Goal: Task Accomplishment & Management: Use online tool/utility

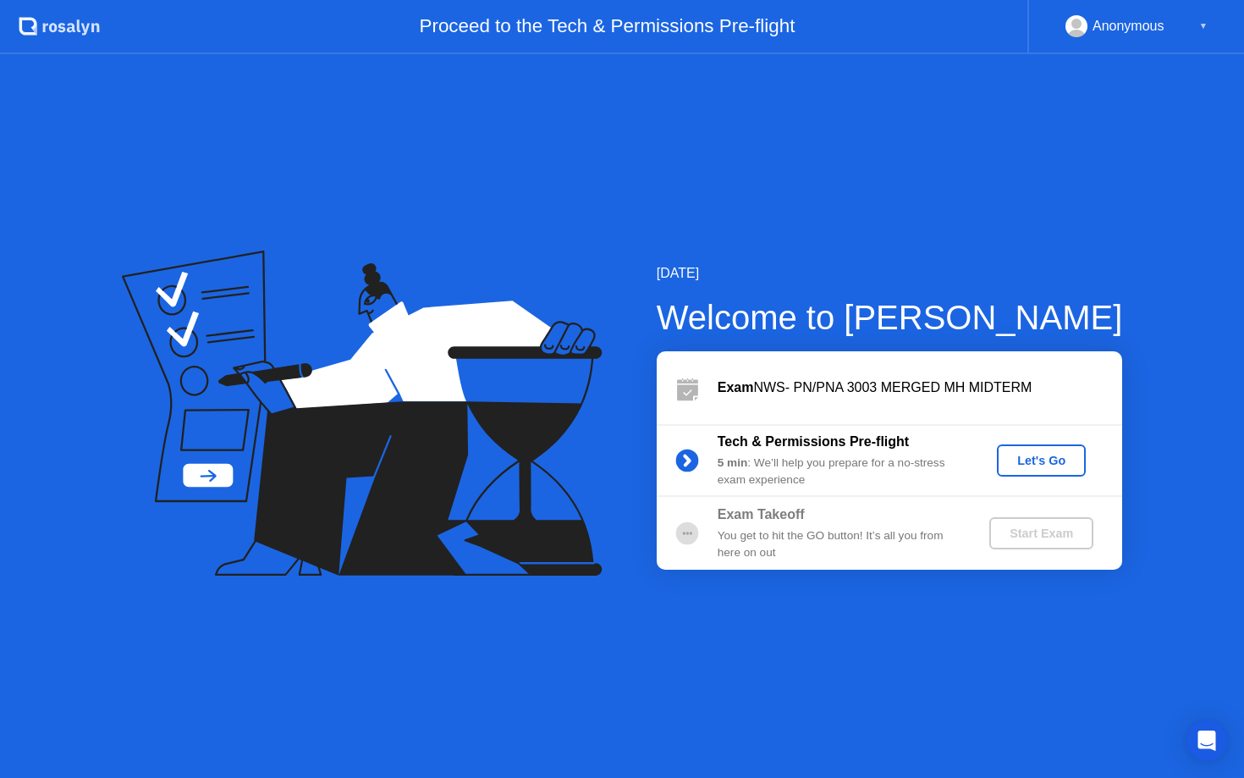
click at [1040, 458] on div "Let's Go" at bounding box center [1041, 461] width 75 height 14
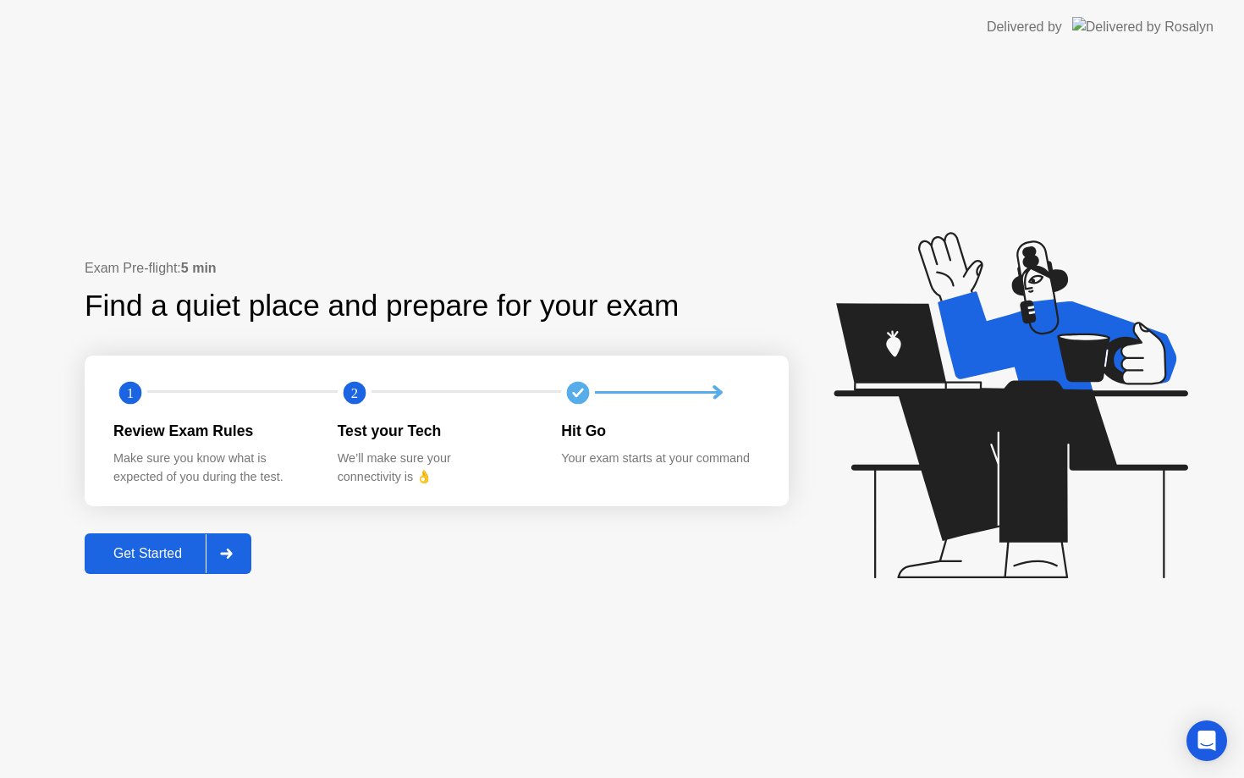
click at [183, 559] on div "Get Started" at bounding box center [148, 553] width 116 height 15
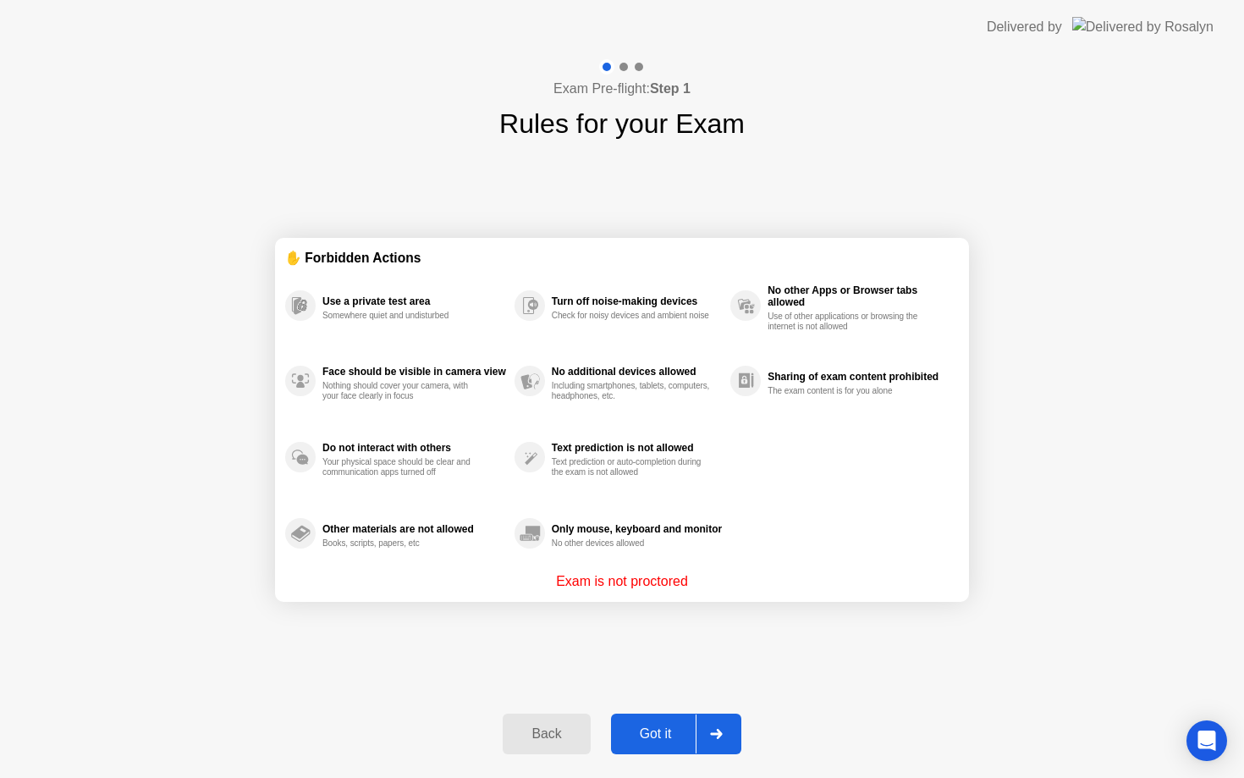
click at [684, 741] on div "Got it" at bounding box center [656, 733] width 80 height 15
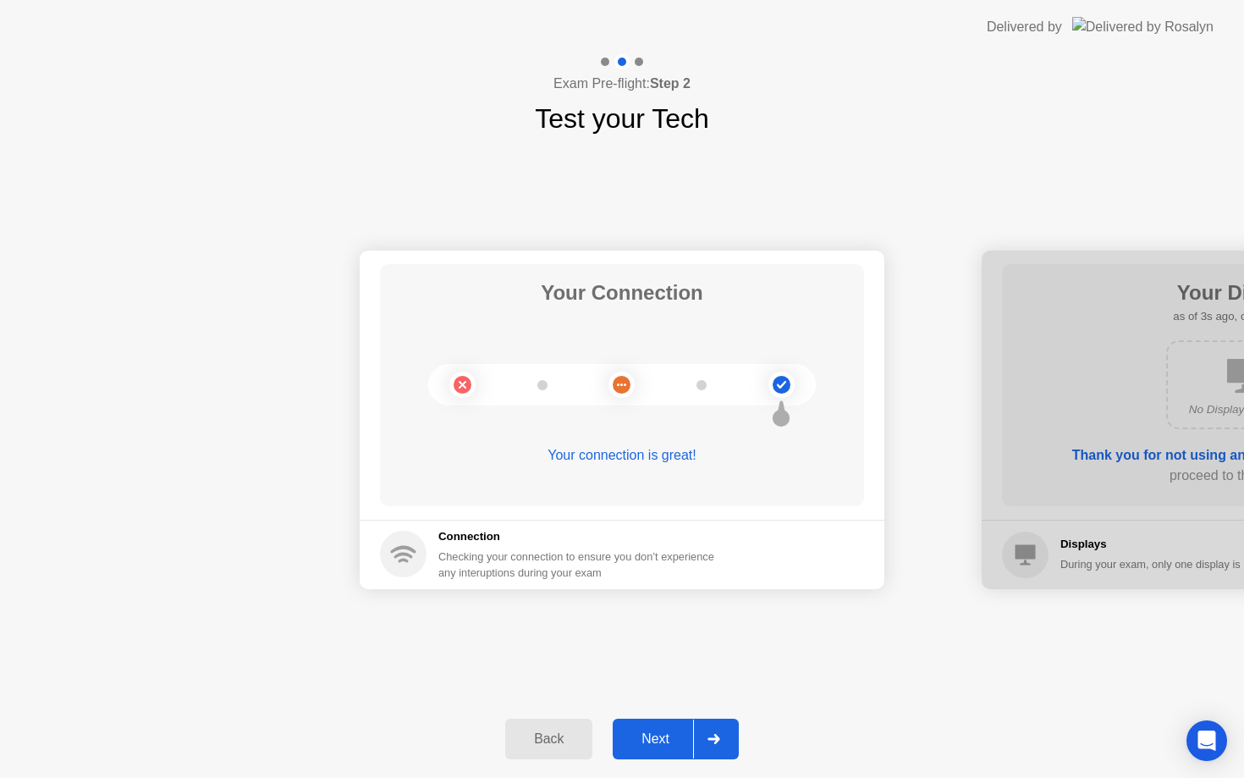
click at [690, 742] on div "Next" at bounding box center [655, 738] width 75 height 15
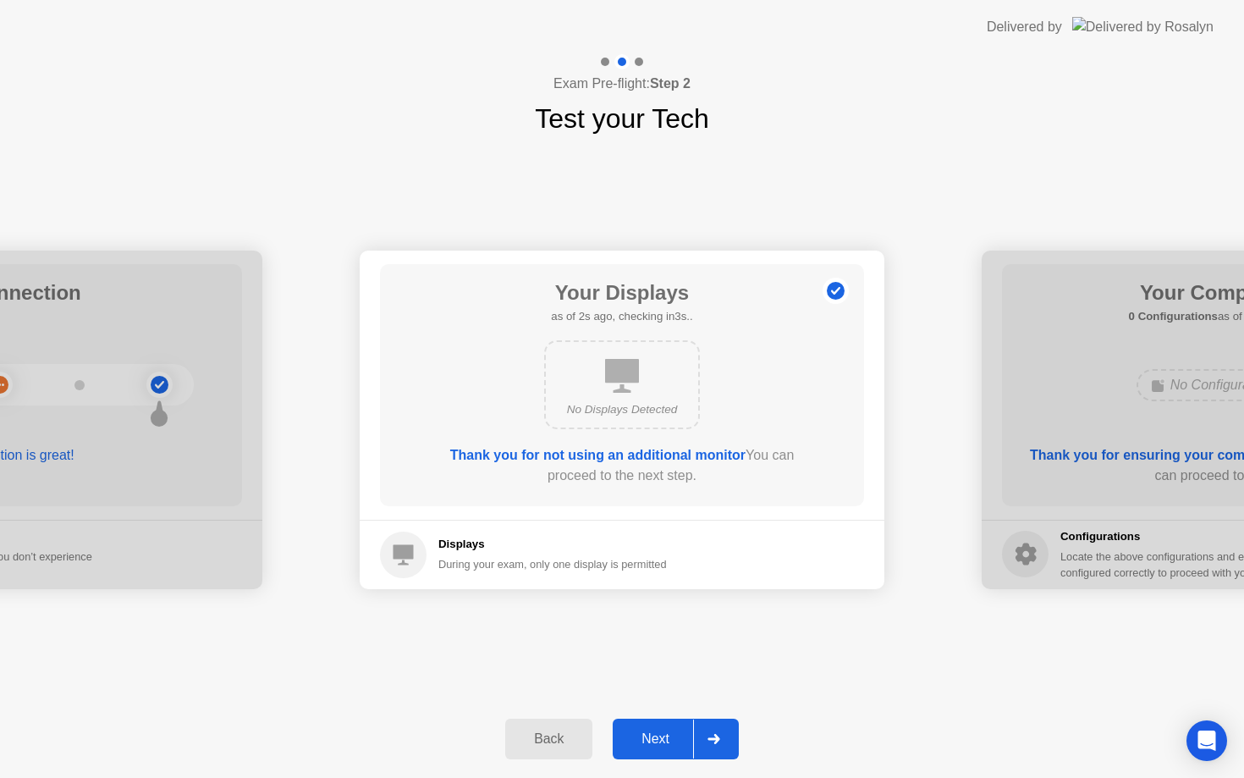
click at [690, 742] on div "Next" at bounding box center [655, 738] width 75 height 15
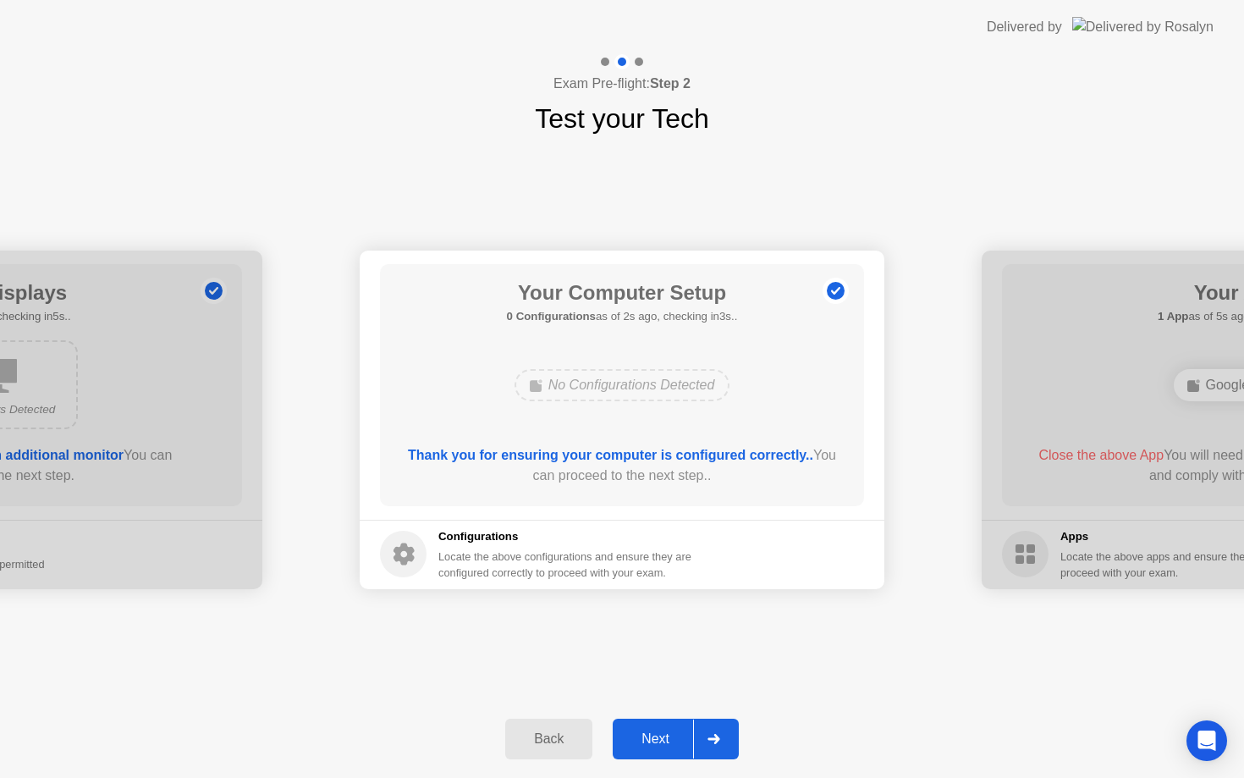
click at [690, 742] on div "Next" at bounding box center [655, 738] width 75 height 15
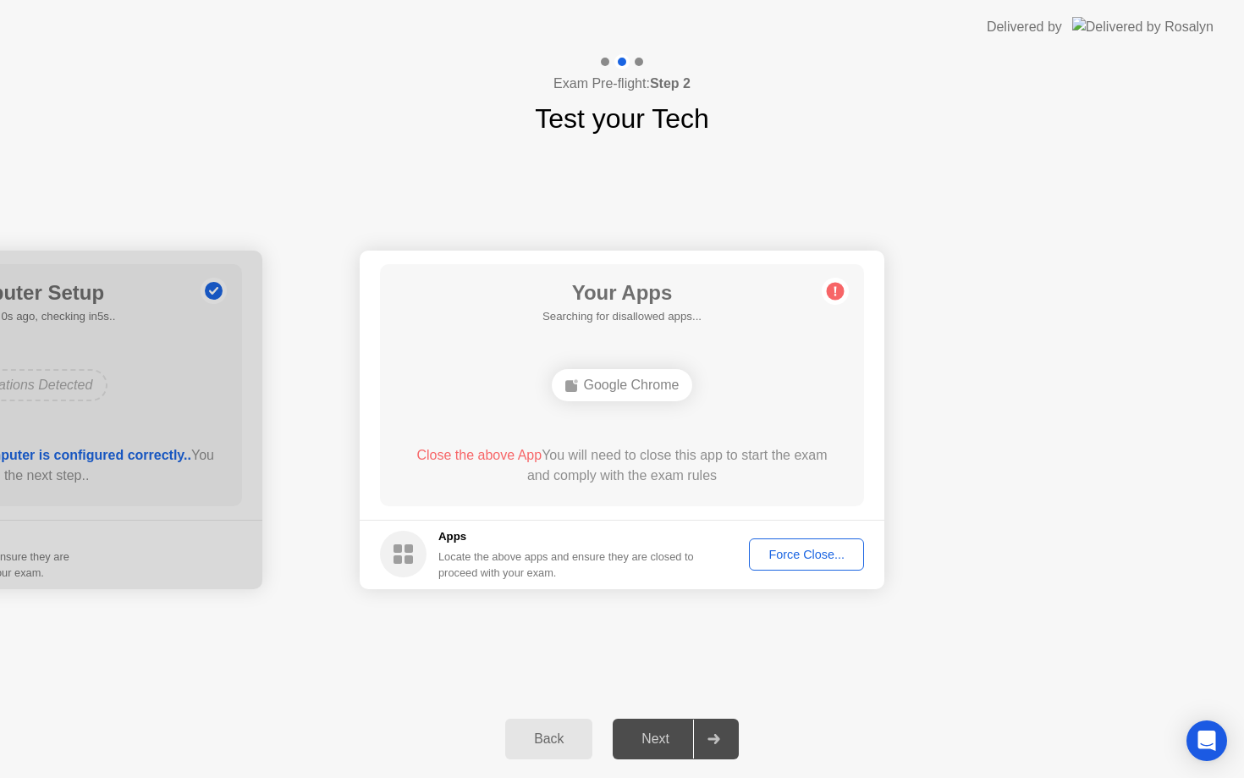
click at [690, 742] on div "Next" at bounding box center [655, 738] width 75 height 15
click at [647, 385] on div "Google Chrome" at bounding box center [622, 385] width 141 height 32
click at [830, 561] on div "Force Close..." at bounding box center [806, 555] width 103 height 14
click at [803, 557] on div "Force Close..." at bounding box center [806, 555] width 103 height 14
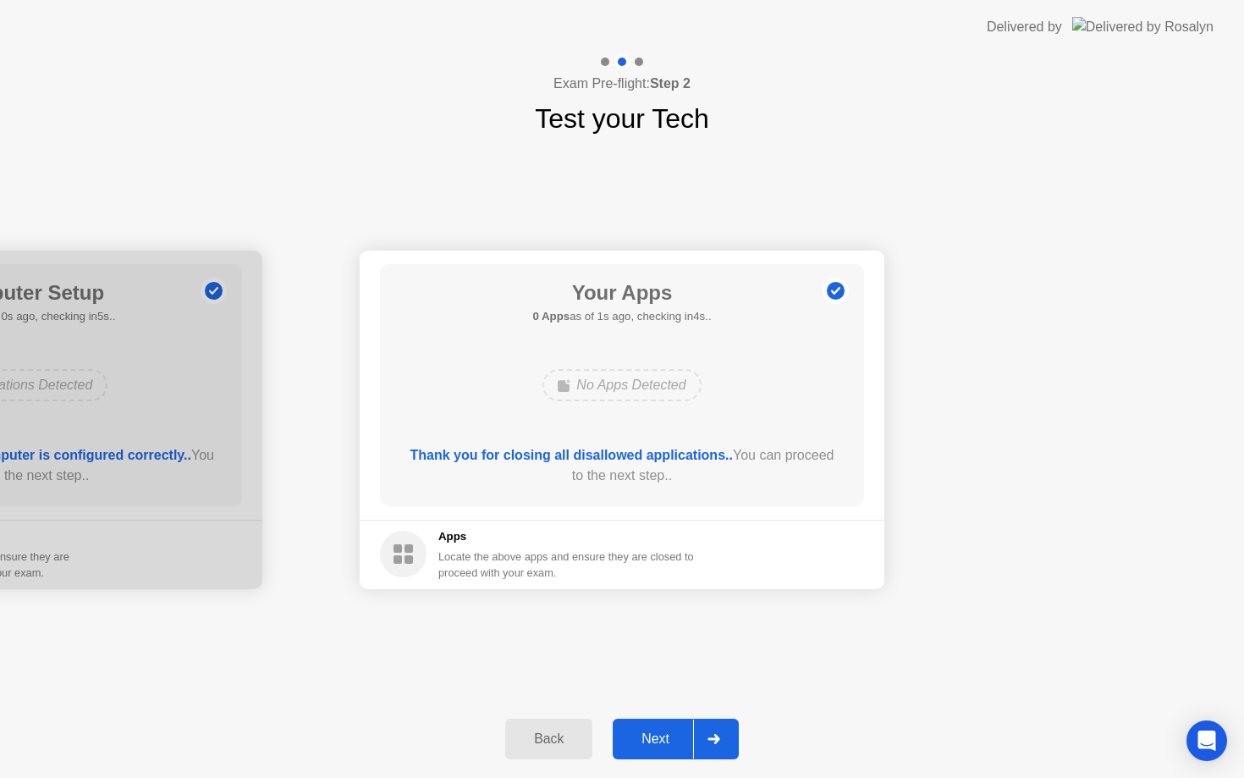
click at [668, 731] on div "Next" at bounding box center [655, 738] width 75 height 15
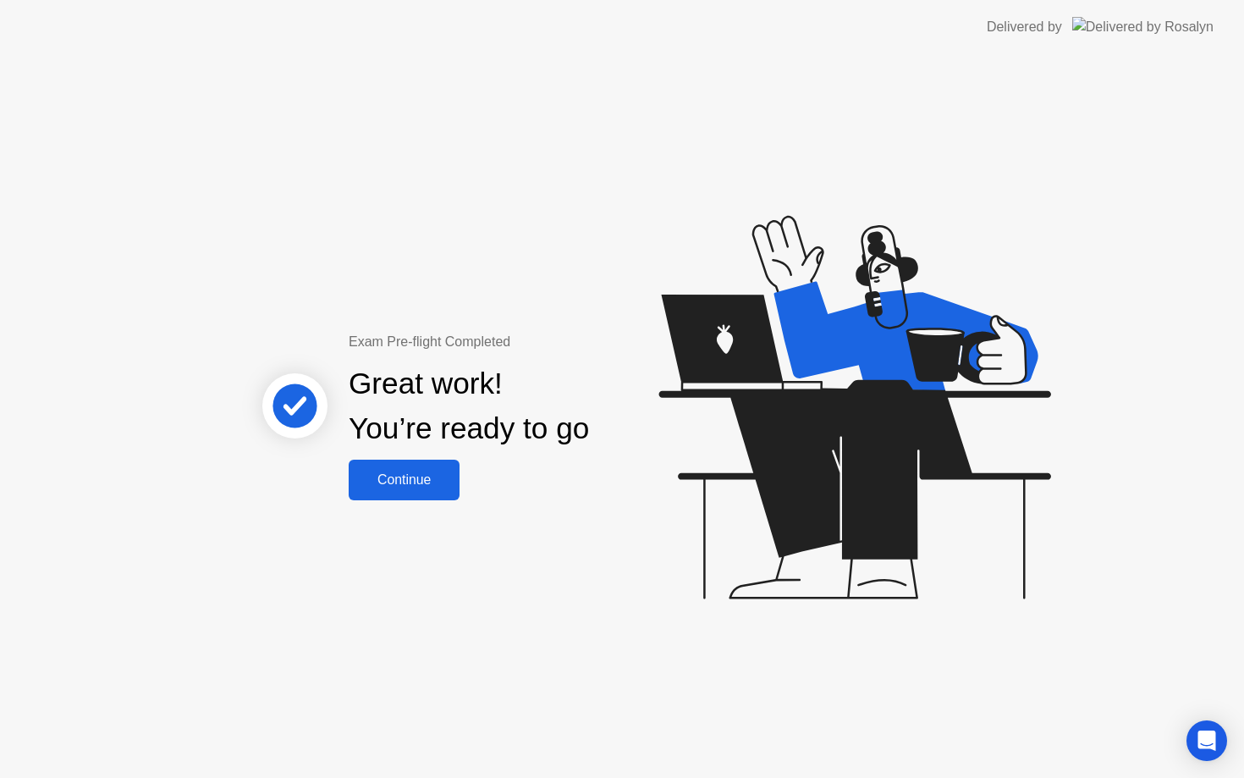
click at [427, 473] on div "Continue" at bounding box center [404, 479] width 101 height 15
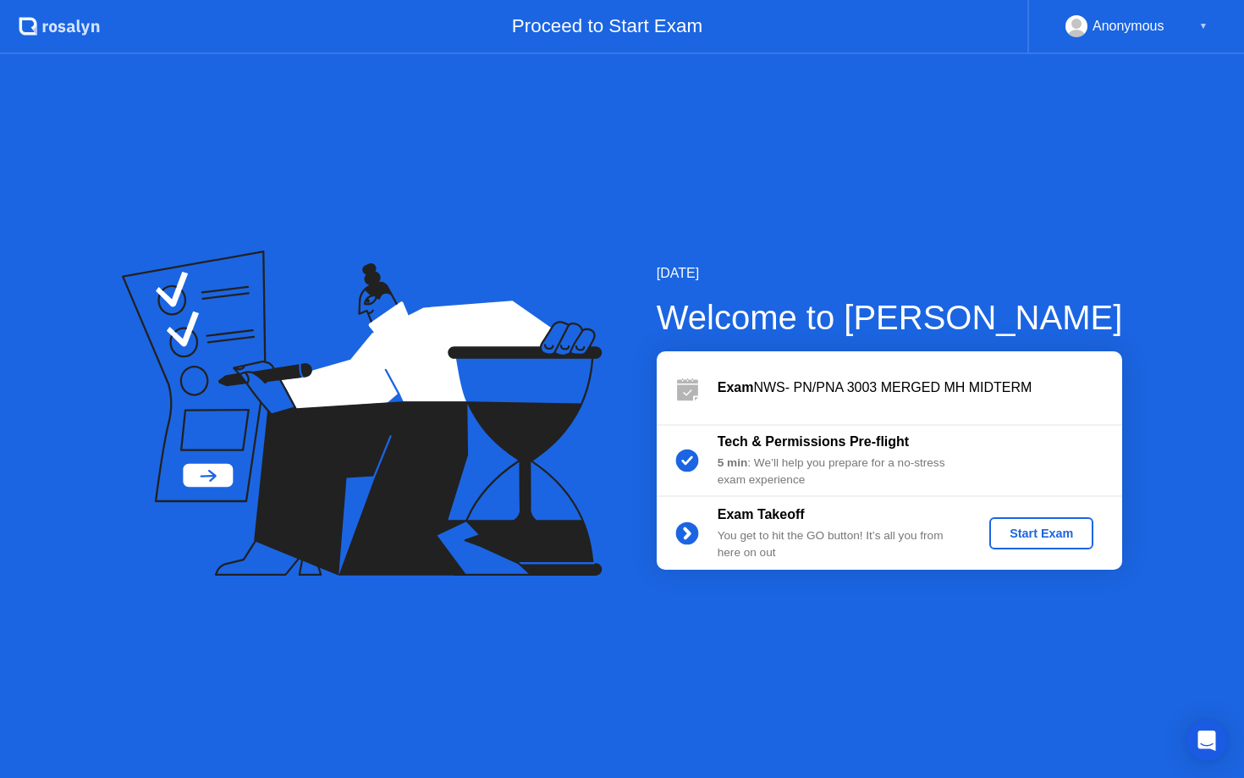
click at [1038, 526] on div "Start Exam" at bounding box center [1041, 533] width 91 height 14
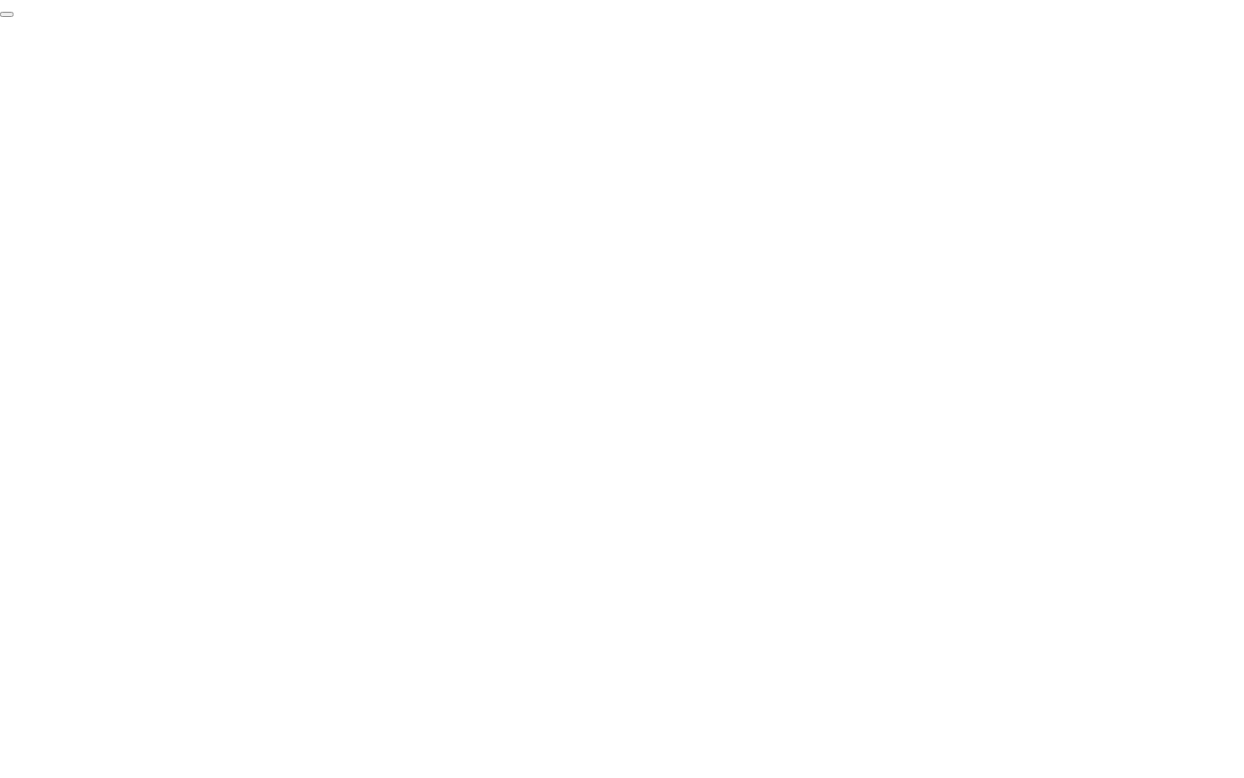
click div "End Proctoring Session"
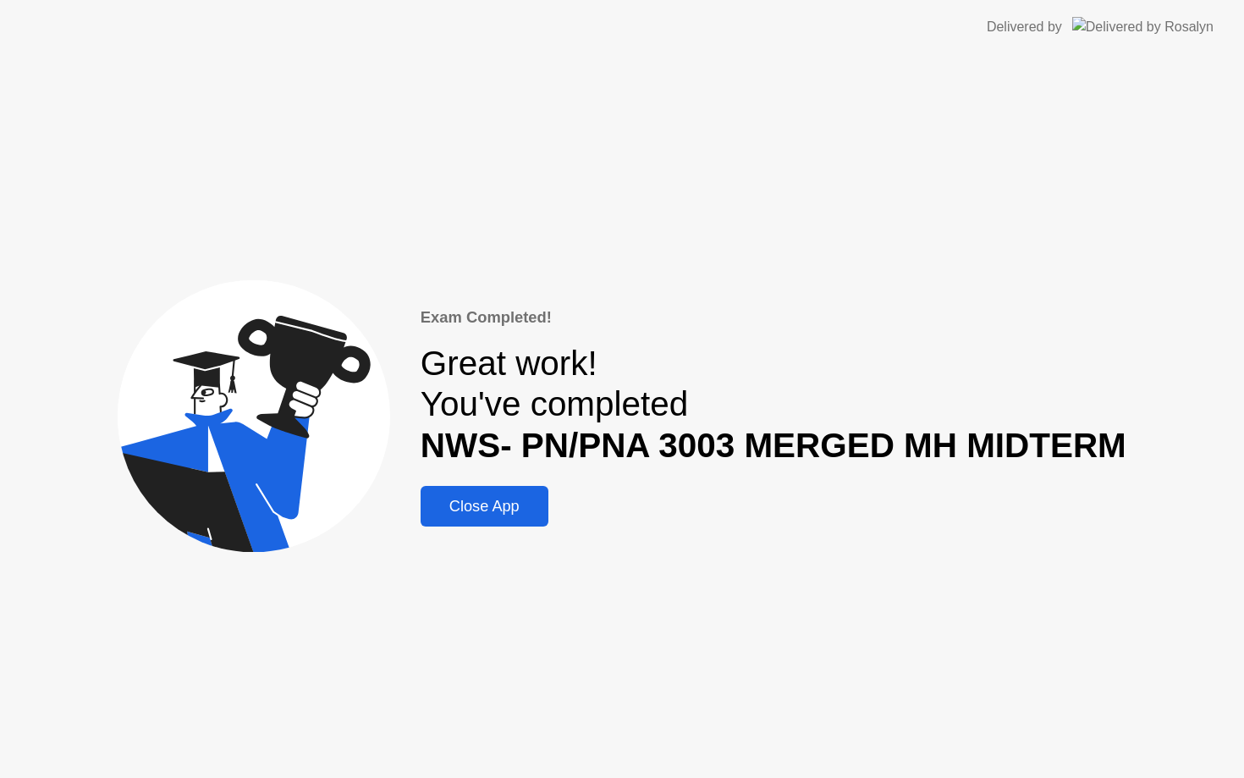
click at [499, 500] on div "Close App" at bounding box center [485, 507] width 118 height 18
